Goal: Task Accomplishment & Management: Manage account settings

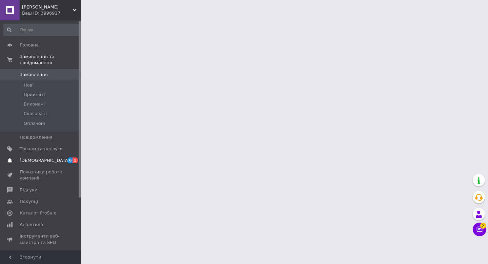
click at [39, 162] on span "[DEMOGRAPHIC_DATA]" at bounding box center [45, 160] width 50 height 6
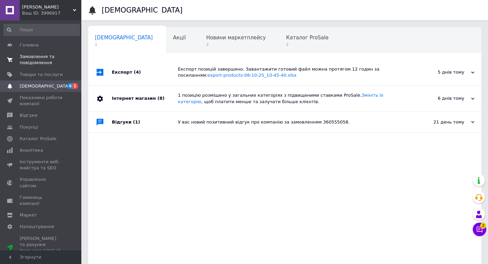
click at [32, 60] on span "Замовлення та повідомлення" at bounding box center [41, 60] width 43 height 12
